Goal: Transaction & Acquisition: Purchase product/service

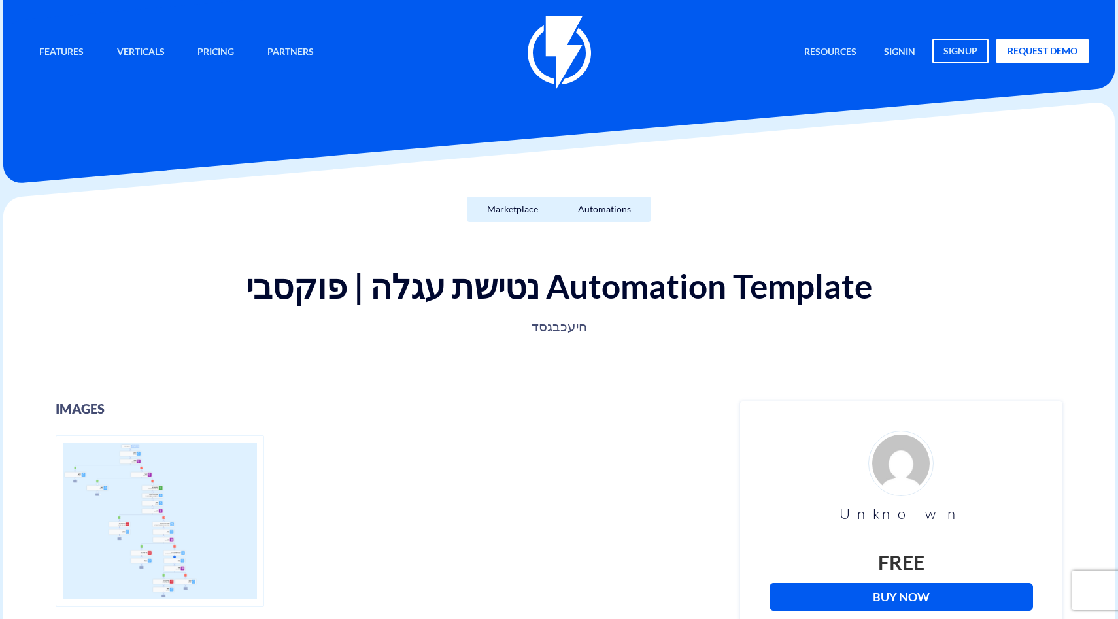
click at [575, 50] on img at bounding box center [559, 52] width 63 height 73
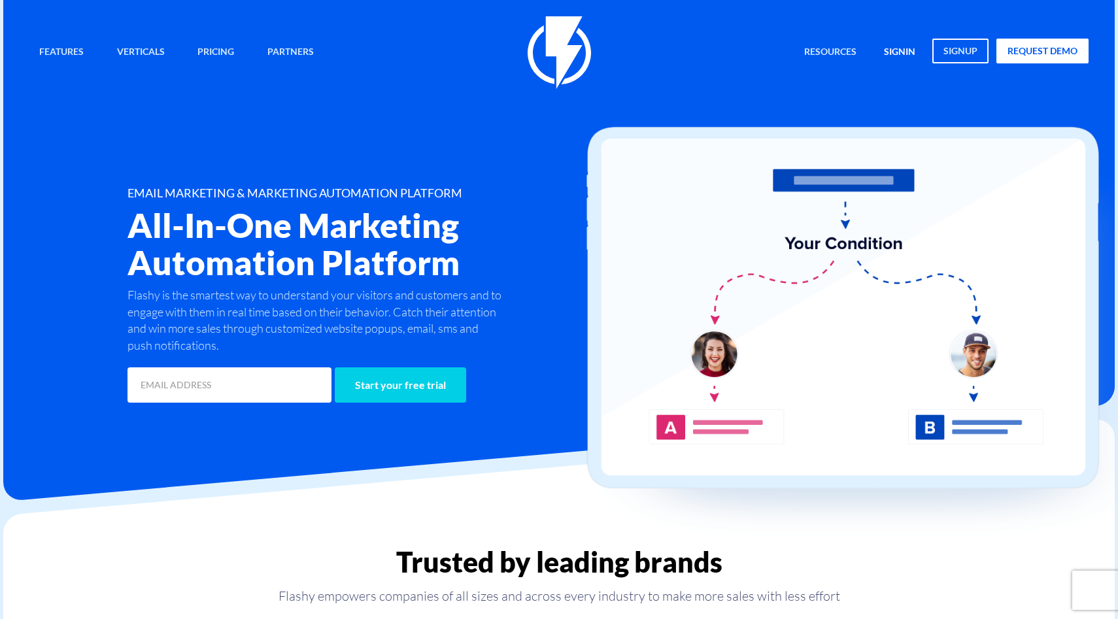
click at [916, 56] on link "signin" at bounding box center [899, 53] width 51 height 28
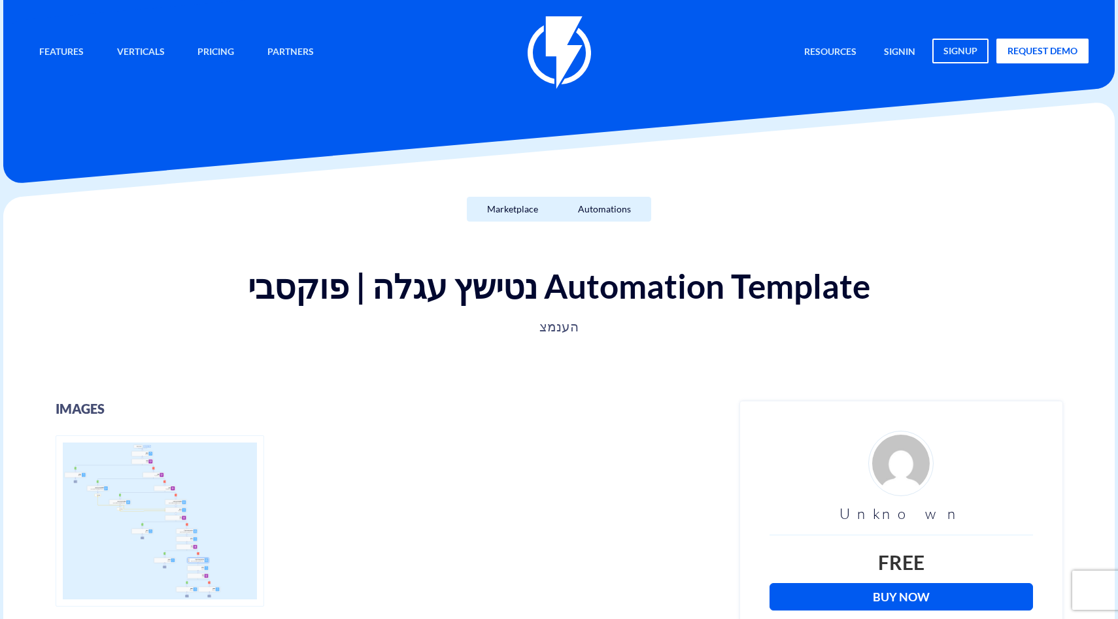
click at [922, 595] on link "Buy Now" at bounding box center [901, 596] width 263 height 27
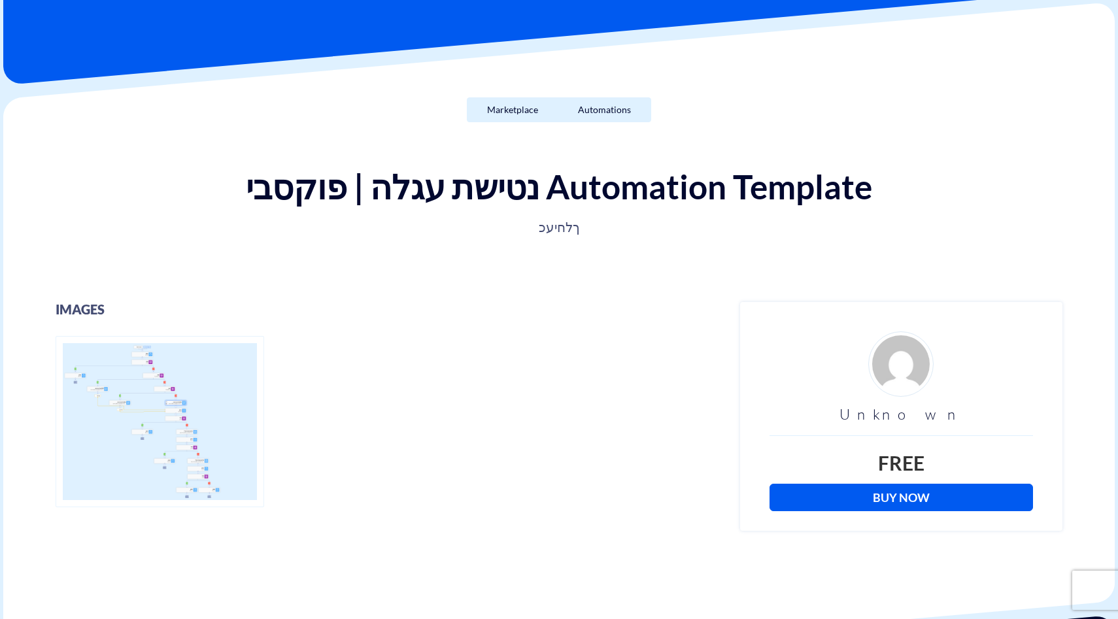
scroll to position [106, 0]
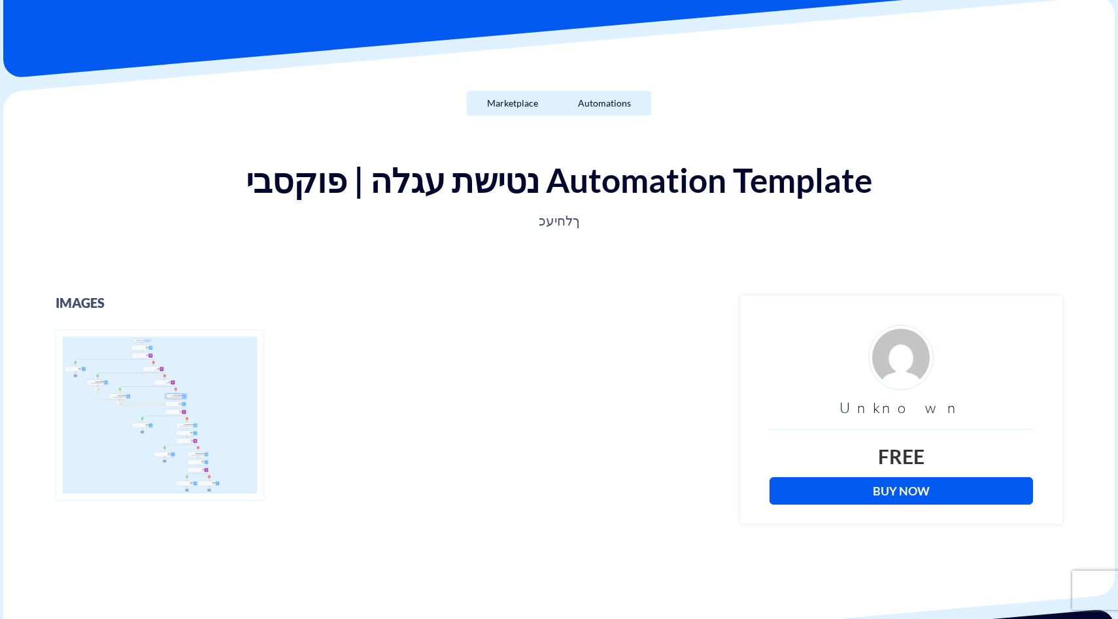
click at [873, 490] on link "Buy Now" at bounding box center [901, 490] width 263 height 27
